Goal: Information Seeking & Learning: Compare options

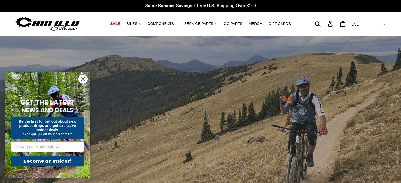
click at [84, 80] on circle "Close dialog" at bounding box center [82, 79] width 9 height 9
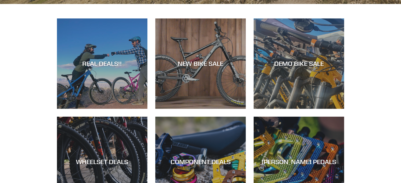
scroll to position [231, 0]
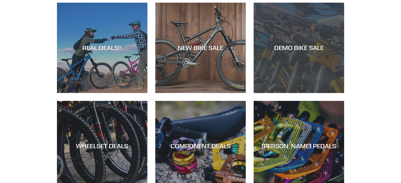
click at [276, 93] on div "DEMO BIKE SALE" at bounding box center [298, 93] width 90 height 0
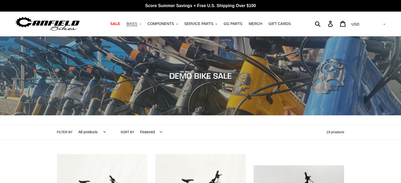
click at [137, 22] on span "BIKES" at bounding box center [131, 24] width 11 height 4
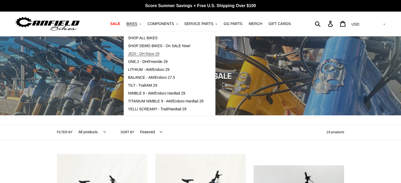
click at [142, 53] on span "JEDI - DH Race 29" at bounding box center [143, 54] width 31 height 4
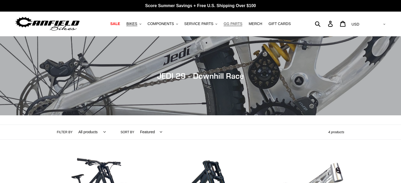
click at [230, 23] on span "GG PARTS" at bounding box center [232, 24] width 19 height 4
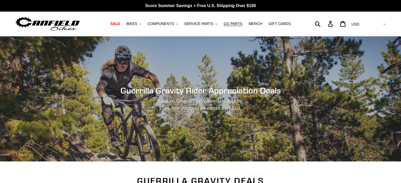
click at [69, 21] on img at bounding box center [47, 24] width 66 height 17
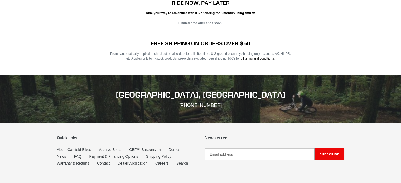
scroll to position [1035, 0]
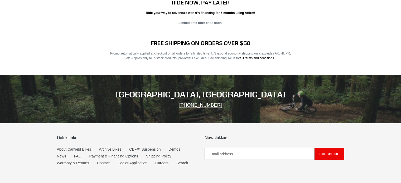
click at [106, 161] on link "Contact" at bounding box center [103, 163] width 13 height 4
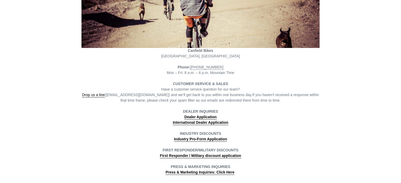
scroll to position [90, 0]
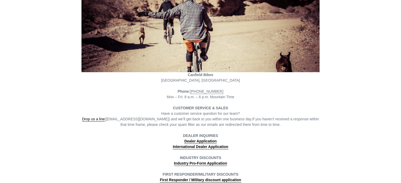
click at [197, 79] on span "Poncha Springs, CO" at bounding box center [200, 80] width 79 height 4
copy div "Poncha Springs, CO"
click at [119, 88] on div "Canfield Bikes Poncha Springs, CO Phone: (801) 548-2556 Mon – Fri: 8 a.m. – 6 p…" at bounding box center [200, 92] width 238 height 214
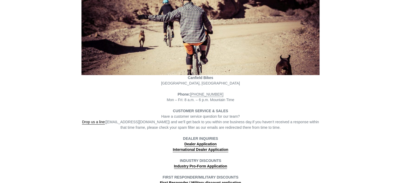
scroll to position [132, 0]
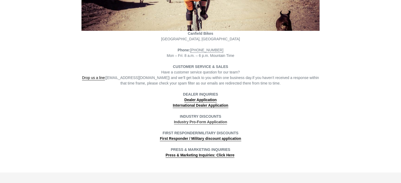
click at [184, 124] on strong "Industry Pro-Form Application" at bounding box center [200, 122] width 53 height 4
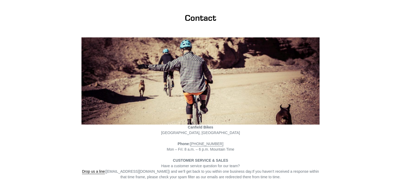
scroll to position [0, 0]
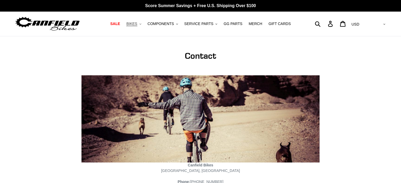
click at [137, 22] on span "BIKES" at bounding box center [131, 24] width 11 height 4
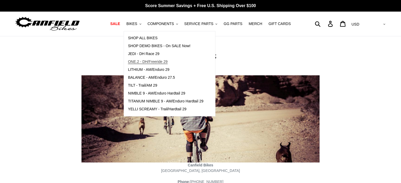
click at [152, 60] on span "ONE.2 - DH/Freeride 29" at bounding box center [147, 62] width 39 height 4
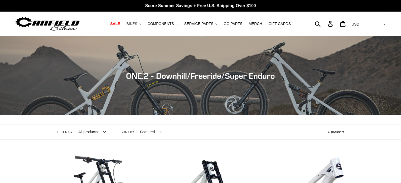
click at [137, 24] on span "BIKES" at bounding box center [131, 24] width 11 height 4
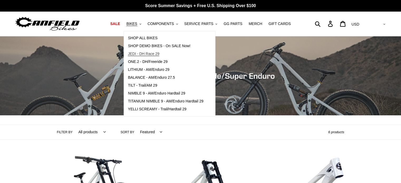
click at [144, 52] on span "JEDI - DH Race 29" at bounding box center [143, 54] width 31 height 4
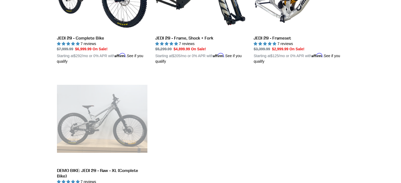
scroll to position [172, 0]
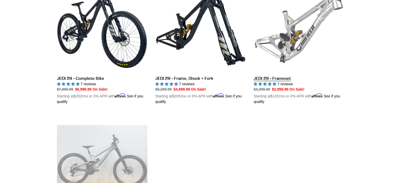
click at [263, 80] on link "JEDI 29 - Frameset" at bounding box center [298, 43] width 90 height 123
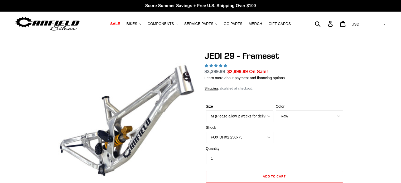
select select "highest-rating"
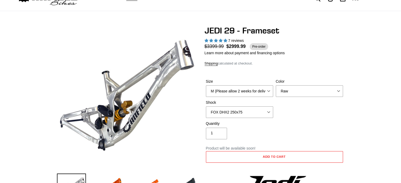
scroll to position [25, 0]
click at [238, 94] on select "M (Please allow 2 weeks for delivery) L (Please allow 2 weeks for delivery) XL" at bounding box center [239, 91] width 67 height 12
select select "L (Please allow 2 weeks for delivery)"
click at [206, 85] on select "M (Please allow 2 weeks for delivery) L (Please allow 2 weeks for delivery) XL" at bounding box center [239, 91] width 67 height 12
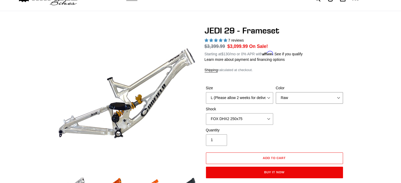
click at [283, 99] on select "Orange Raw Stealth Black" at bounding box center [308, 98] width 67 height 12
click at [290, 102] on select "Orange Raw Stealth Black" at bounding box center [308, 98] width 67 height 12
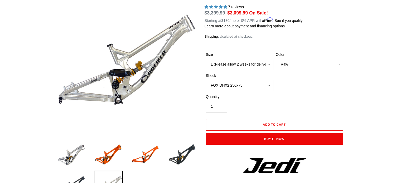
scroll to position [58, 0]
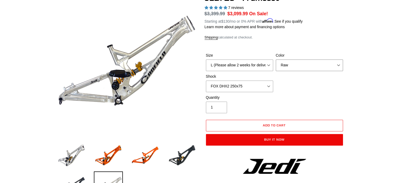
click at [298, 67] on select "Orange Raw Stealth Black" at bounding box center [308, 66] width 67 height 12
select select "Stealth Black"
click at [275, 60] on select "Orange Raw Stealth Black" at bounding box center [308, 66] width 67 height 12
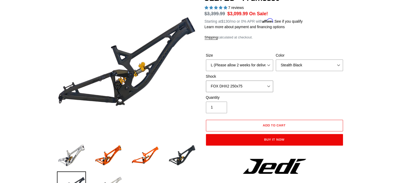
click at [243, 84] on select "No Shock FOX DHX2 250x75 RockShox Vivid Ultimate DH 250x75 EXT e-Storia LOX V3" at bounding box center [239, 87] width 67 height 12
click at [206, 81] on select "No Shock FOX DHX2 250x75 RockShox Vivid Ultimate DH 250x75 EXT e-Storia LOX V3" at bounding box center [239, 87] width 67 height 12
click at [246, 86] on select "No Shock FOX DHX2 250x75 RockShox Vivid Ultimate DH 250x75 EXT e-Storia LOX V3" at bounding box center [239, 87] width 67 height 12
click at [206, 81] on select "No Shock FOX DHX2 250x75 RockShox Vivid Ultimate DH 250x75 EXT e-Storia LOX V3" at bounding box center [239, 87] width 67 height 12
click at [240, 87] on select "No Shock FOX DHX2 250x75 RockShox Vivid Ultimate DH 250x75 EXT e-Storia LOX V3" at bounding box center [239, 87] width 67 height 12
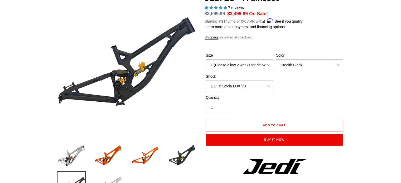
select select "No Shock"
click at [206, 81] on select "No Shock FOX DHX2 250x75 RockShox Vivid Ultimate DH 250x75 EXT e-Storia LOX V3" at bounding box center [239, 87] width 67 height 12
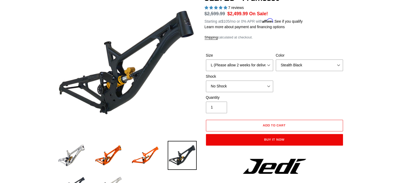
click at [239, 100] on div "Quantity 1" at bounding box center [239, 104] width 70 height 18
click at [257, 89] on select "No Shock FOX DHX2 250x75 RockShox Vivid Ultimate DH 250x75 EXT e-Storia LOX V3" at bounding box center [239, 87] width 67 height 12
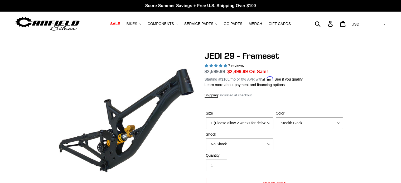
click at [140, 27] on button "BIKES .cls-1{fill:#231f20}" at bounding box center [134, 23] width 20 height 7
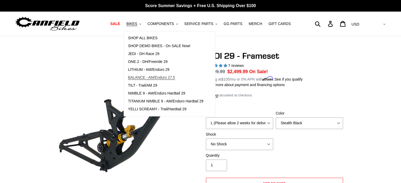
click at [151, 77] on span "BALANCE - AM/Enduro 27.5" at bounding box center [151, 77] width 47 height 4
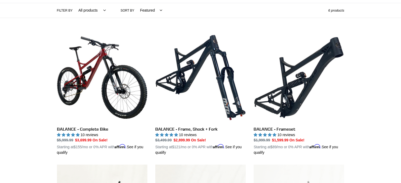
scroll to position [120, 0]
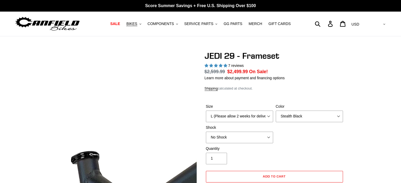
select select "highest-rating"
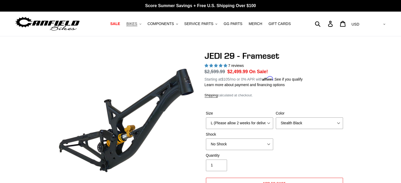
click at [136, 26] on span "BIKES" at bounding box center [131, 24] width 11 height 4
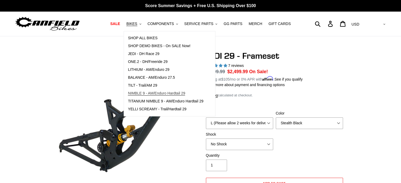
click at [147, 91] on span "NIMBLE 9 - AM/Enduro Hardtail 29" at bounding box center [156, 93] width 57 height 4
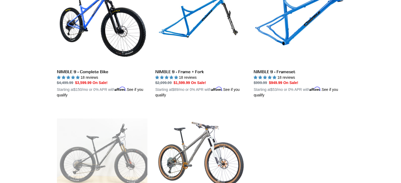
scroll to position [154, 0]
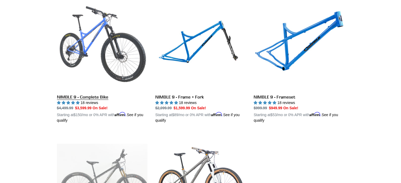
click at [103, 98] on link "NIMBLE 9 - Complete Bike" at bounding box center [102, 61] width 90 height 123
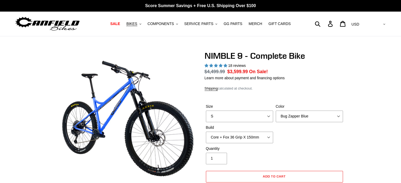
select select "highest-rating"
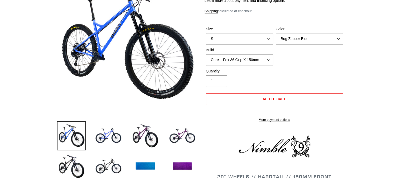
scroll to position [78, 0]
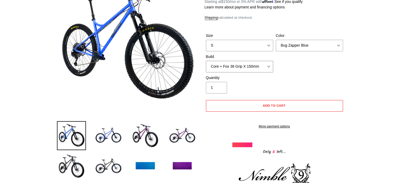
click at [234, 64] on select "Core + Fox 36 Grip X 150mm Pro + Fox 36 Grip X 150mm Core + RockShox Lyrik Ulti…" at bounding box center [239, 67] width 67 height 12
click at [302, 61] on div "Size S M L XL Color Bug Zapper Blue Purple Haze - Sold Out Galaxy Black Build C…" at bounding box center [274, 54] width 140 height 42
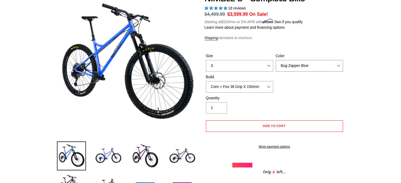
click at [289, 62] on select "Bug Zapper Blue Purple Haze - Sold Out Galaxy Black" at bounding box center [308, 66] width 67 height 12
click at [275, 60] on select "Bug Zapper Blue Purple Haze - Sold Out Galaxy Black" at bounding box center [308, 66] width 67 height 12
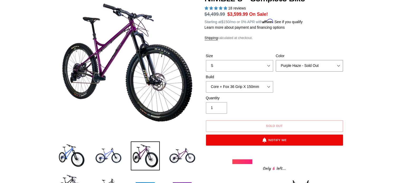
click at [295, 63] on select "Bug Zapper Blue Purple Haze - Sold Out Galaxy Black" at bounding box center [308, 66] width 67 height 12
select select "Galaxy Black"
click at [275, 60] on select "Bug Zapper Blue Purple Haze - Sold Out Galaxy Black" at bounding box center [308, 66] width 67 height 12
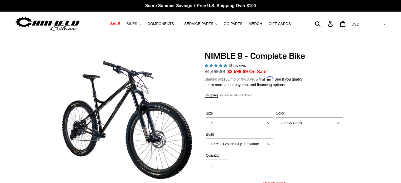
click at [137, 25] on span "BIKES" at bounding box center [131, 24] width 11 height 4
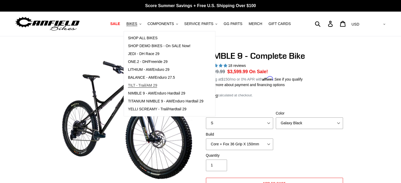
click at [149, 86] on span "TILT - Trail/AM 29" at bounding box center [142, 85] width 29 height 4
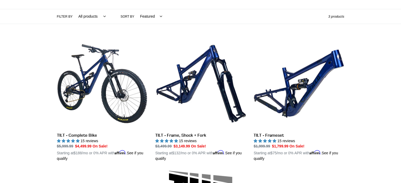
scroll to position [115, 0]
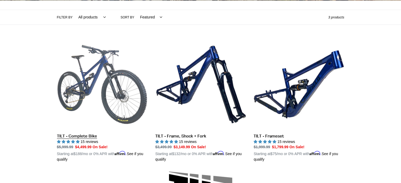
click at [98, 84] on link "TILT - Complete Bike" at bounding box center [102, 100] width 90 height 123
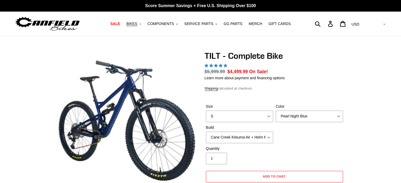
select select "highest-rating"
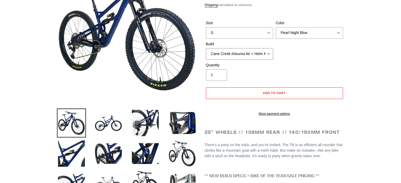
click at [233, 53] on select "Cane Creek Kitsuma Air + Helm MKII 140 + SRAM GX Cane Creek Kitsuma Air + Helm …" at bounding box center [239, 54] width 67 height 12
click at [312, 47] on div "Size S M L Color Pearl Night Blue Stealth Silver Raw Build Cane Creek Kitsuma A…" at bounding box center [274, 41] width 140 height 42
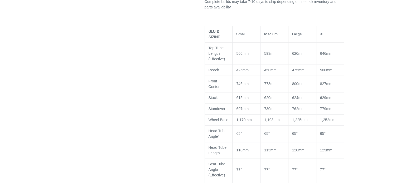
scroll to position [471, 0]
